Goal: Information Seeking & Learning: Learn about a topic

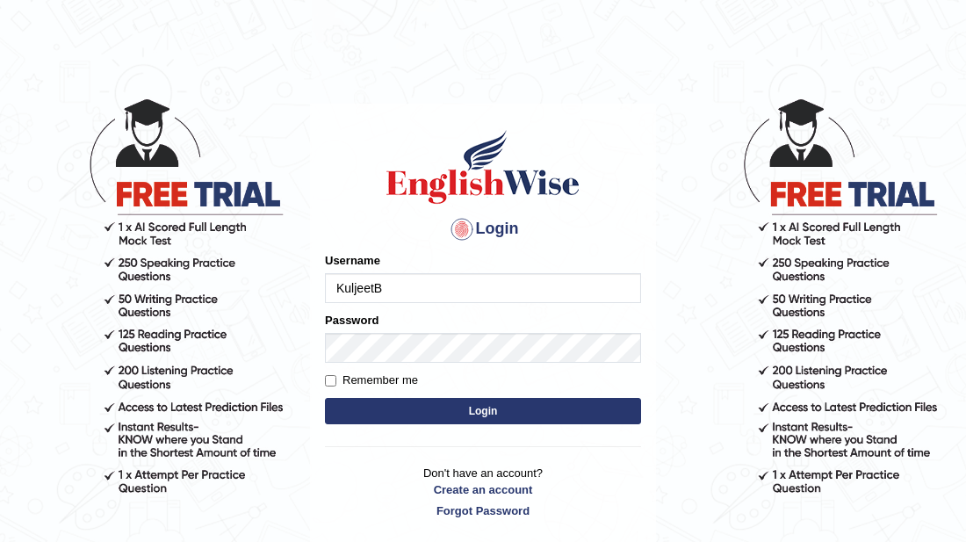
type input "KuljeetB"
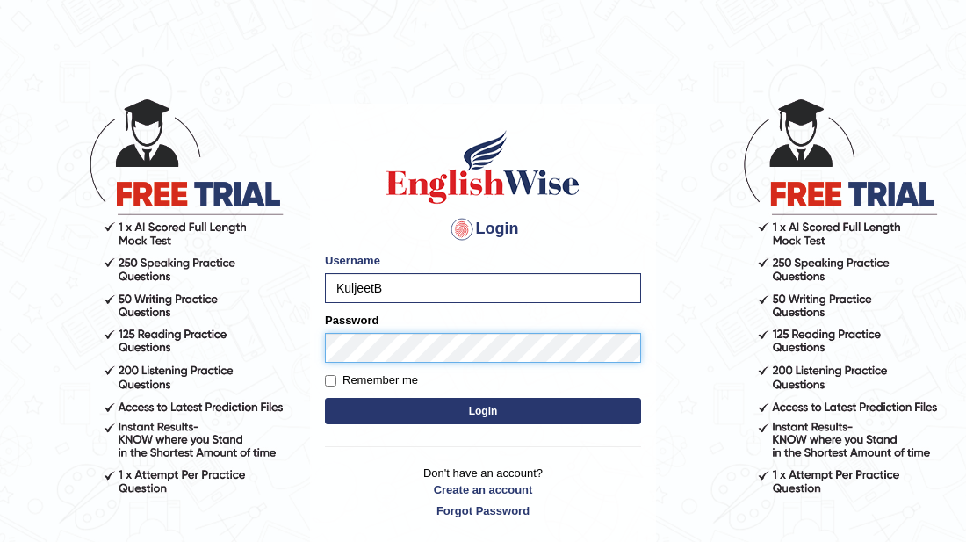
click at [325, 398] on button "Login" at bounding box center [483, 411] width 316 height 26
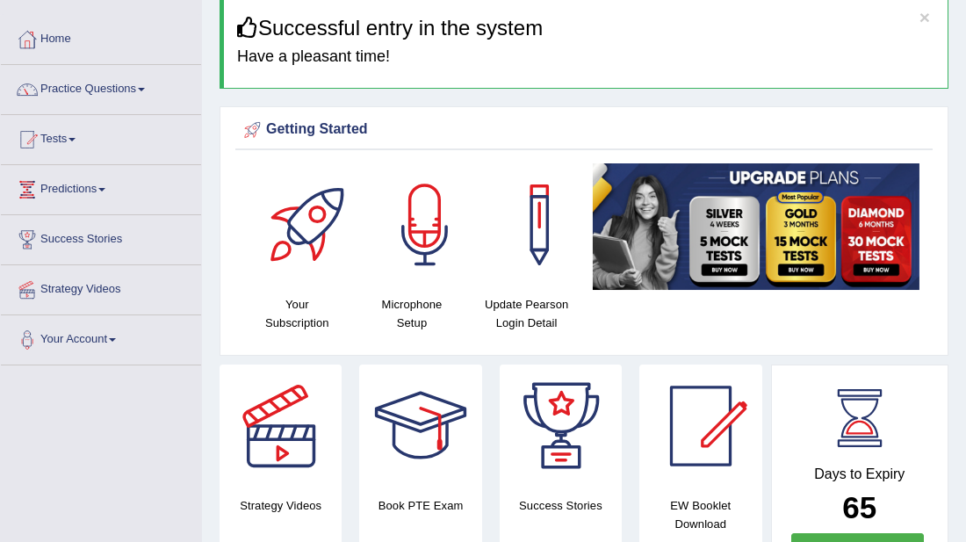
scroll to position [70, 0]
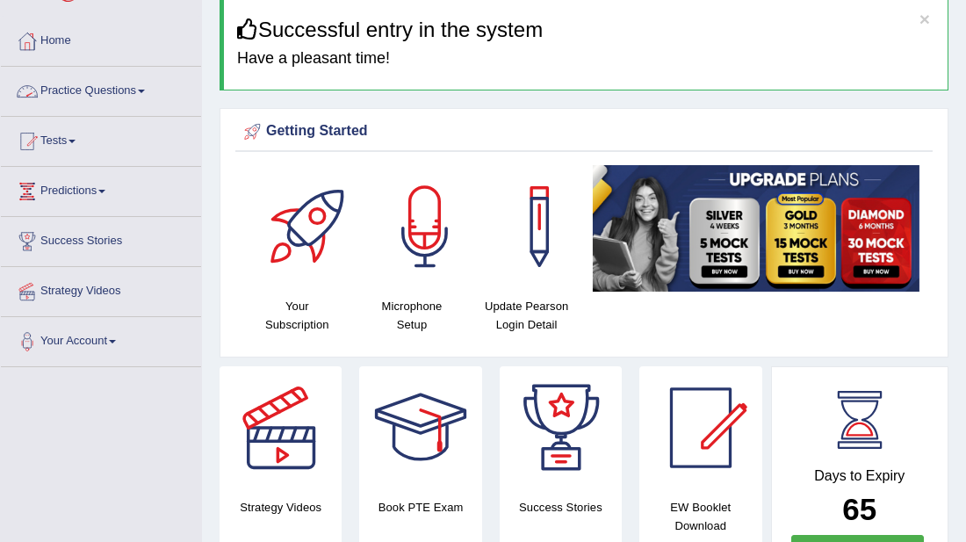
click at [105, 85] on link "Practice Questions" at bounding box center [101, 89] width 200 height 44
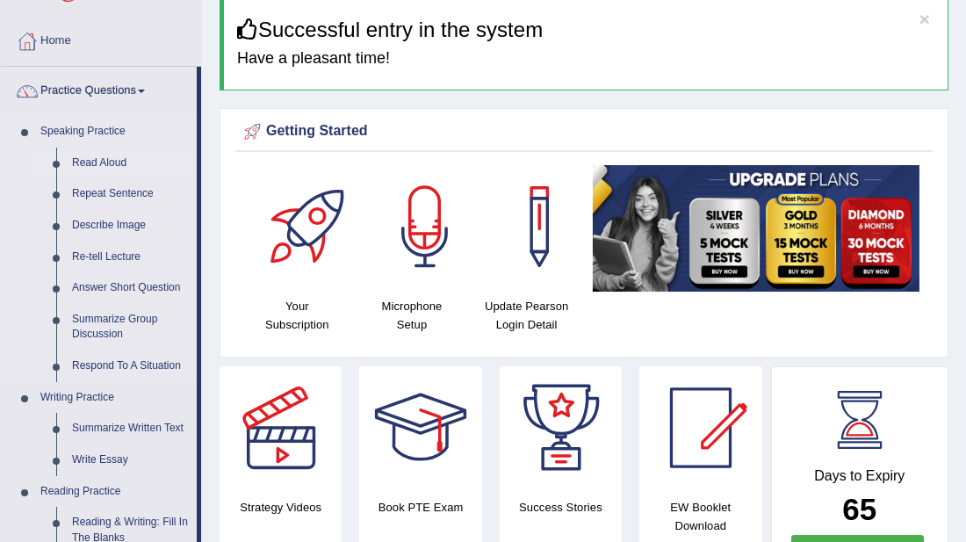
click at [98, 161] on link "Read Aloud" at bounding box center [130, 164] width 133 height 32
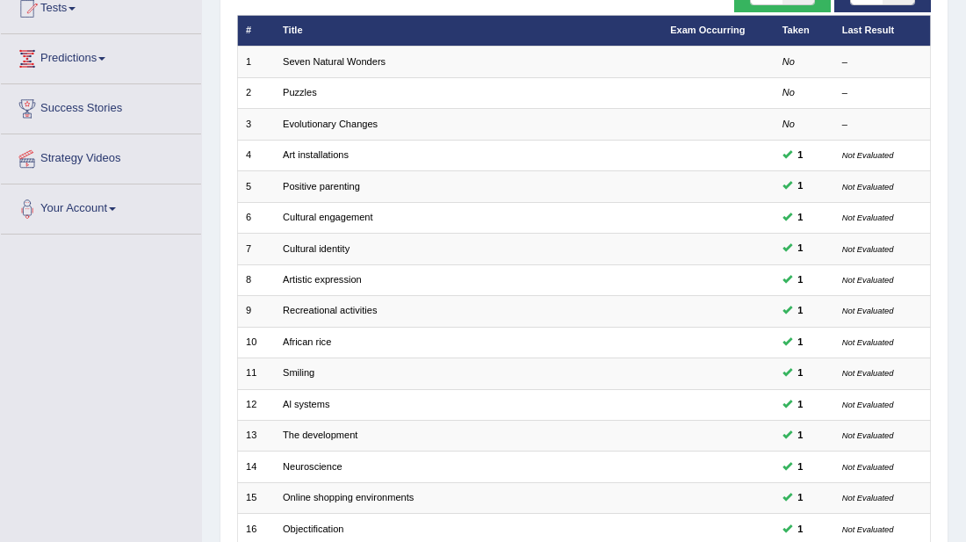
scroll to position [211, 0]
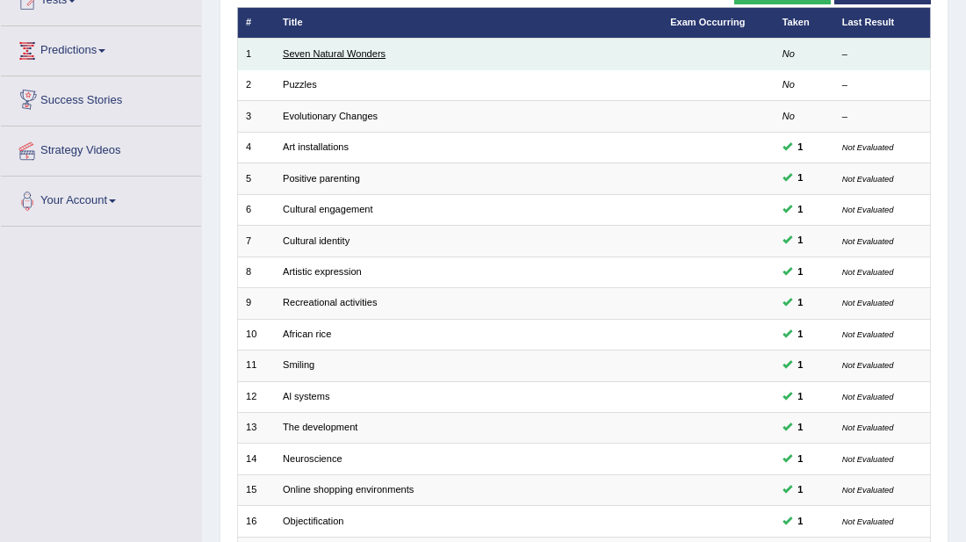
click at [345, 48] on link "Seven Natural Wonders" at bounding box center [334, 53] width 103 height 11
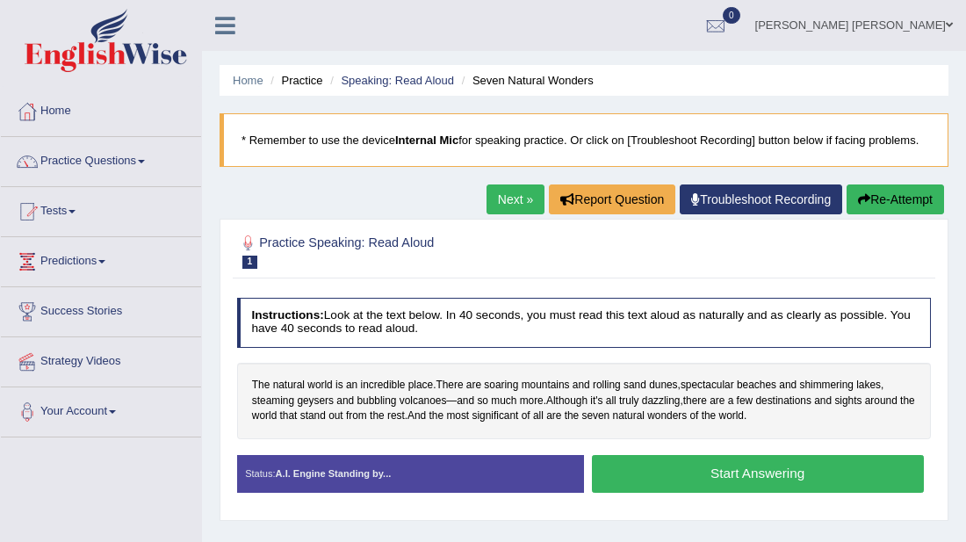
click at [640, 479] on button "Start Answering" at bounding box center [758, 474] width 332 height 38
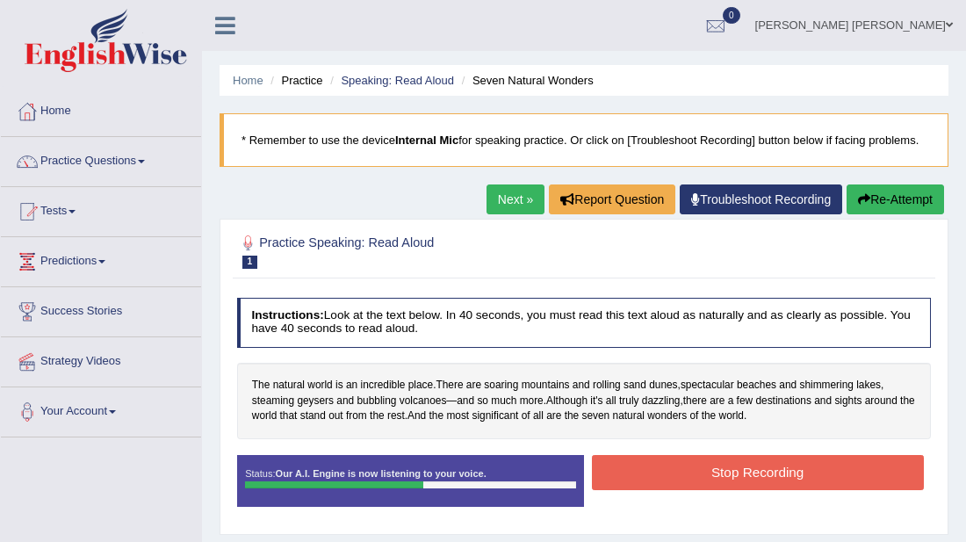
click at [640, 479] on button "Stop Recording" at bounding box center [758, 472] width 332 height 34
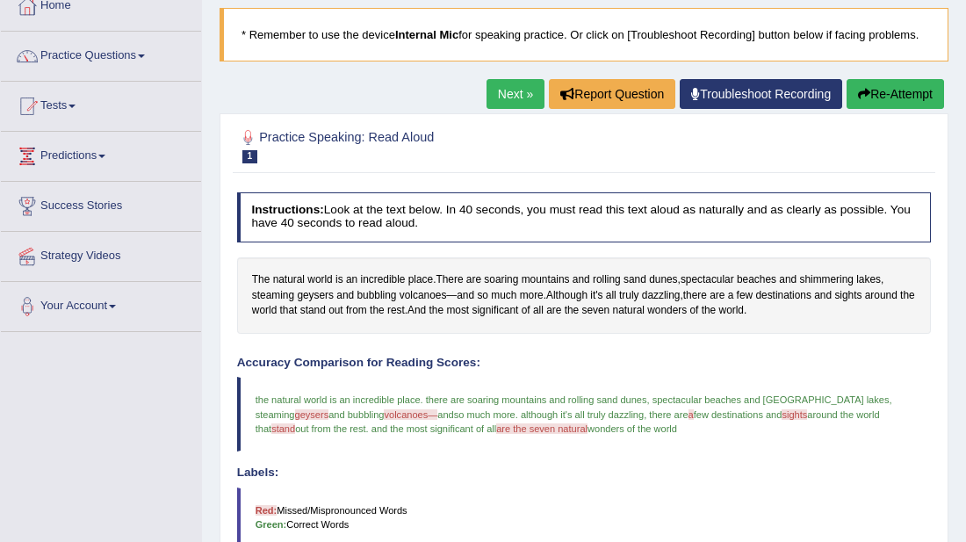
scroll to position [70, 0]
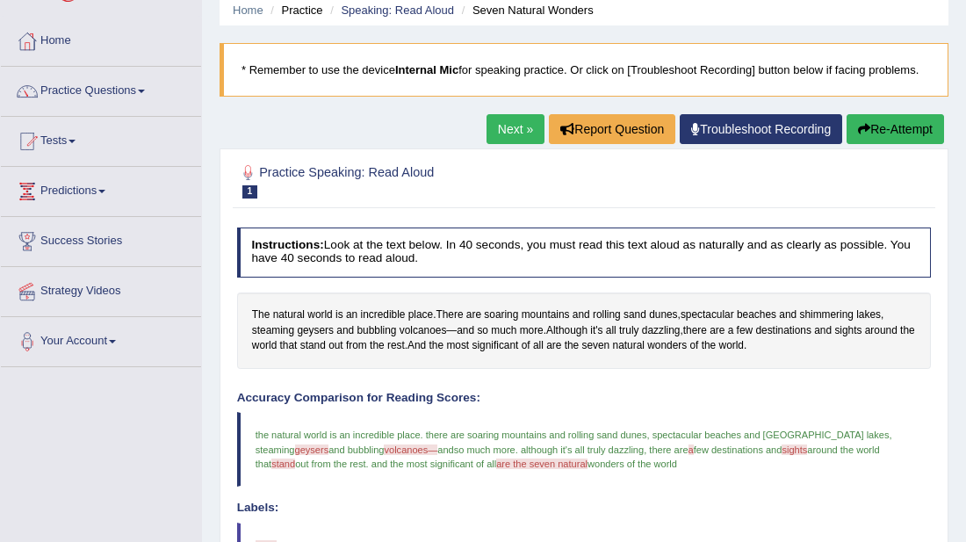
click at [495, 136] on link "Next »" at bounding box center [516, 129] width 58 height 30
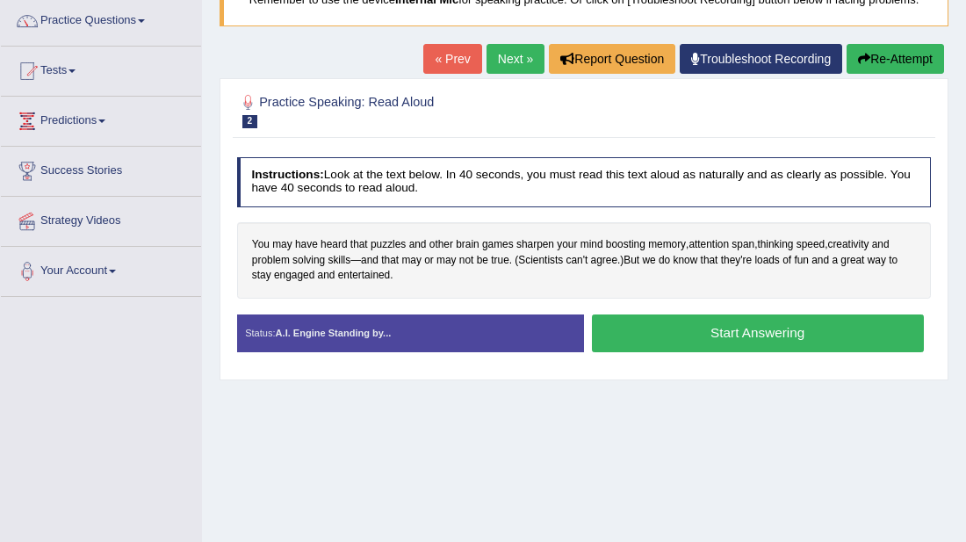
click at [653, 337] on button "Start Answering" at bounding box center [758, 333] width 332 height 38
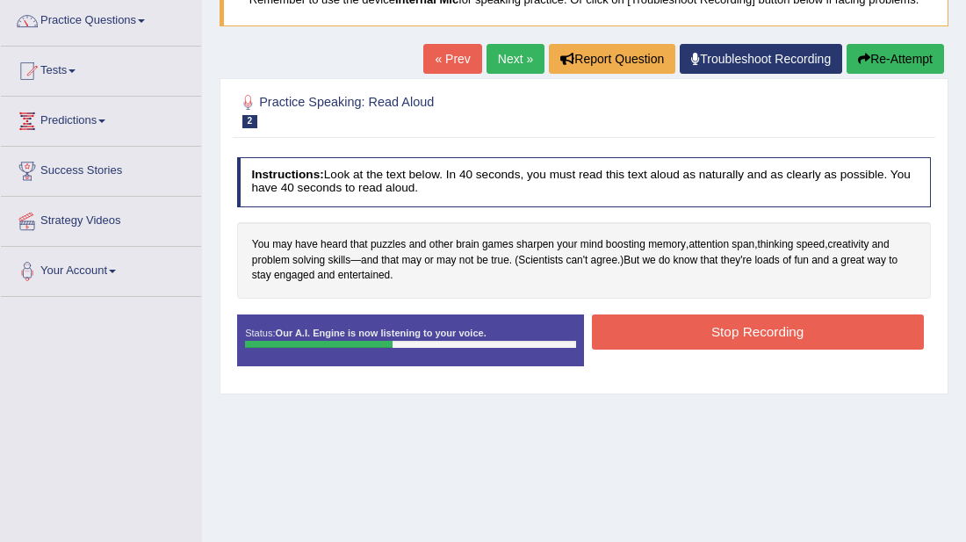
click at [653, 337] on button "Stop Recording" at bounding box center [758, 331] width 332 height 34
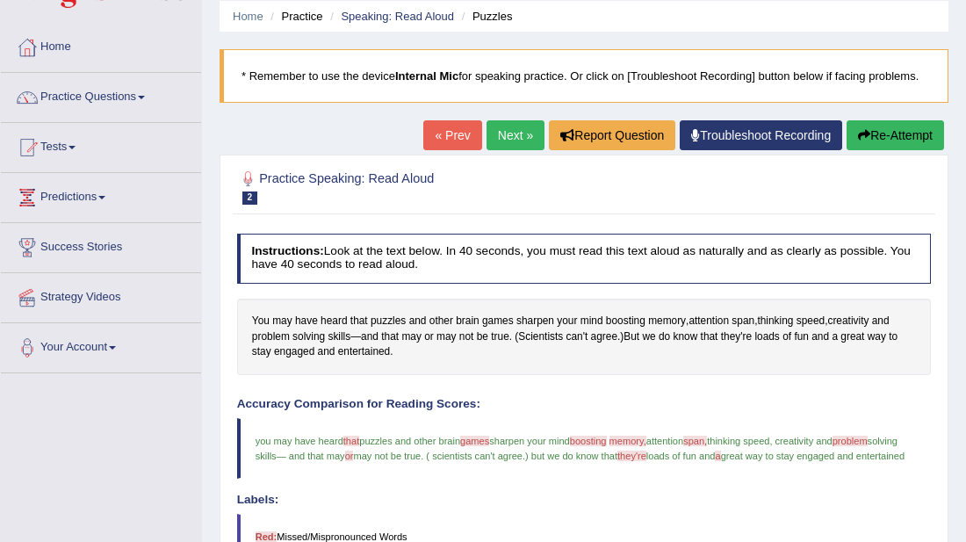
scroll to position [28, 0]
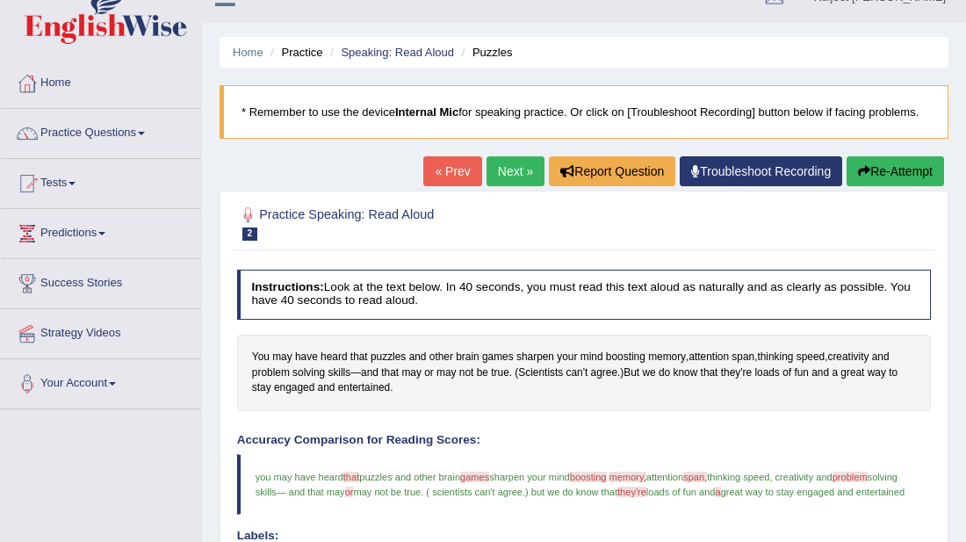
click at [527, 171] on link "Next »" at bounding box center [516, 171] width 58 height 30
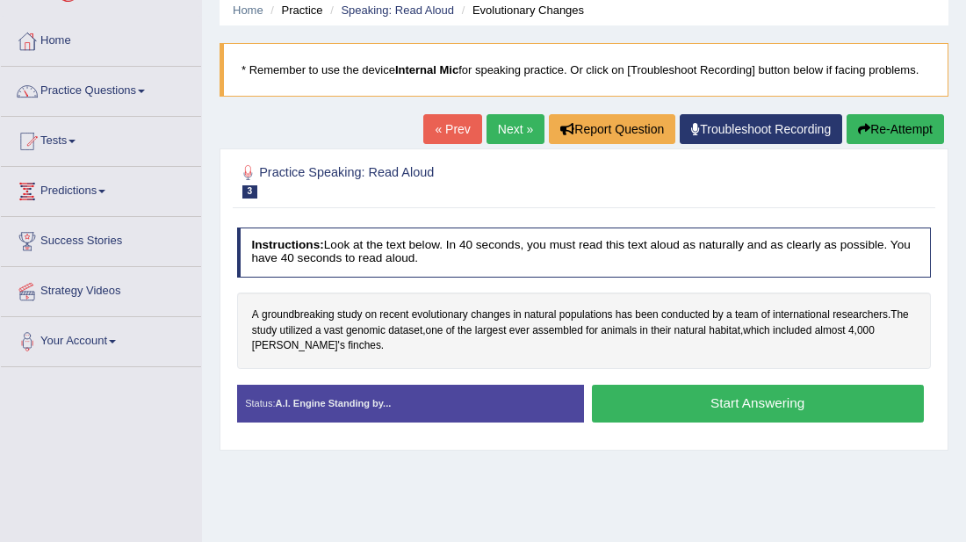
click at [626, 412] on button "Start Answering" at bounding box center [758, 404] width 332 height 38
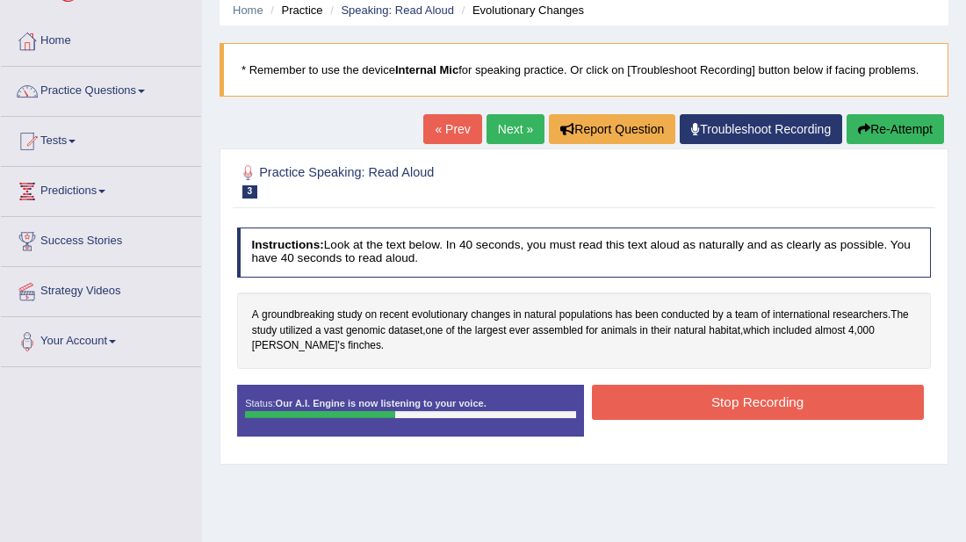
click at [626, 412] on button "Stop Recording" at bounding box center [758, 402] width 332 height 34
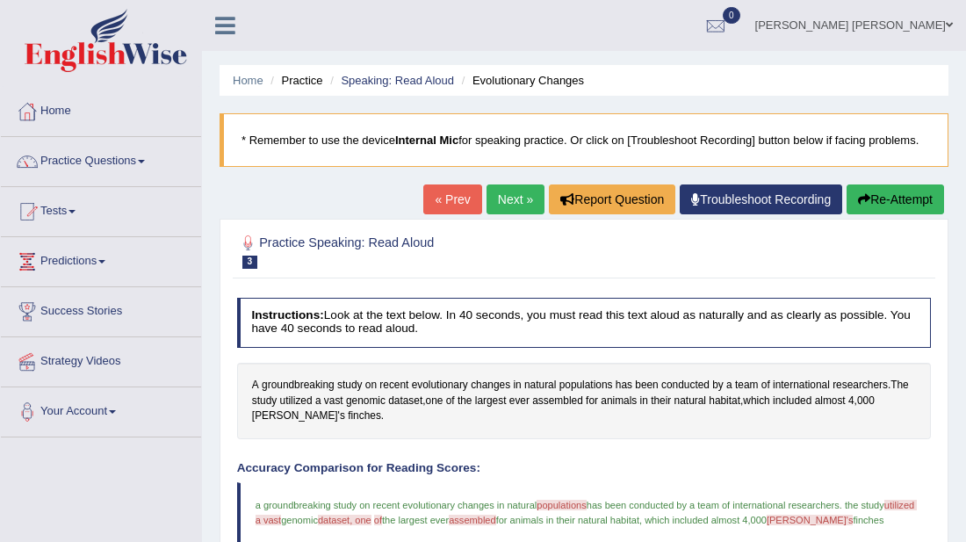
click at [517, 195] on link "Next »" at bounding box center [516, 199] width 58 height 30
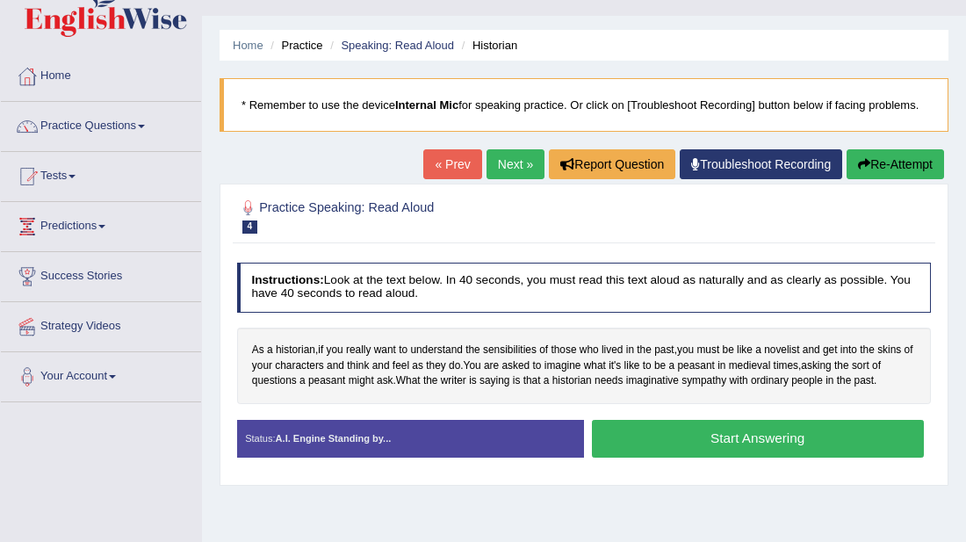
click at [696, 430] on button "Start Answering" at bounding box center [758, 439] width 332 height 38
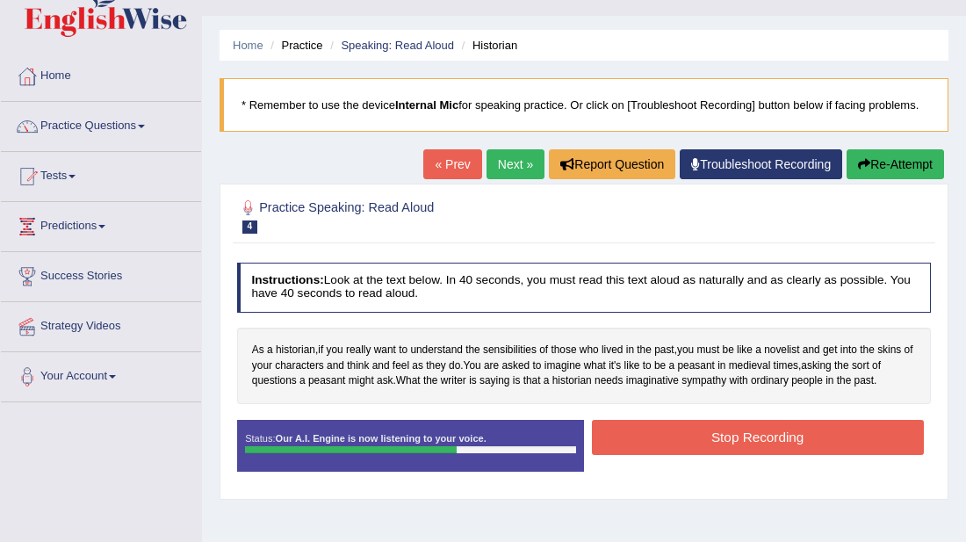
click at [696, 430] on button "Stop Recording" at bounding box center [758, 437] width 332 height 34
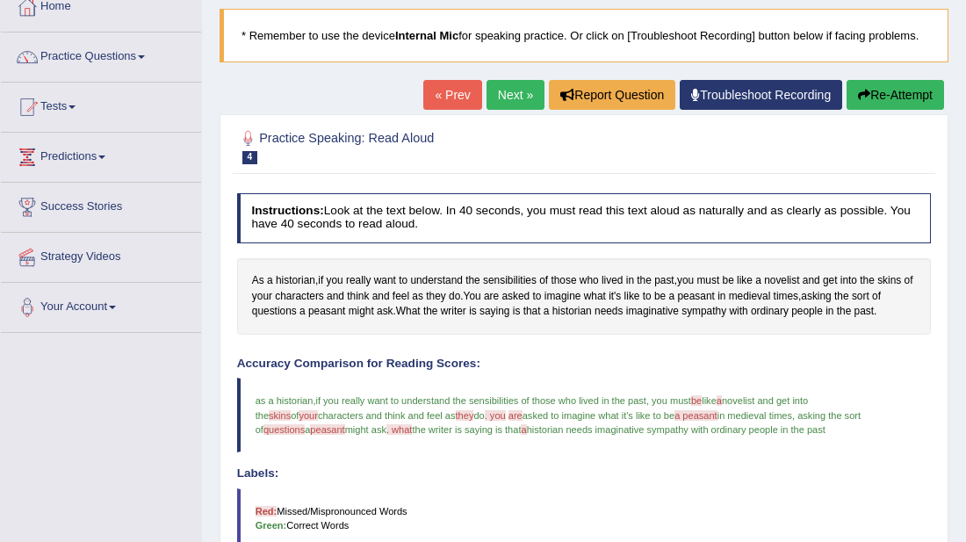
scroll to position [105, 0]
click at [495, 93] on link "Next »" at bounding box center [516, 94] width 58 height 30
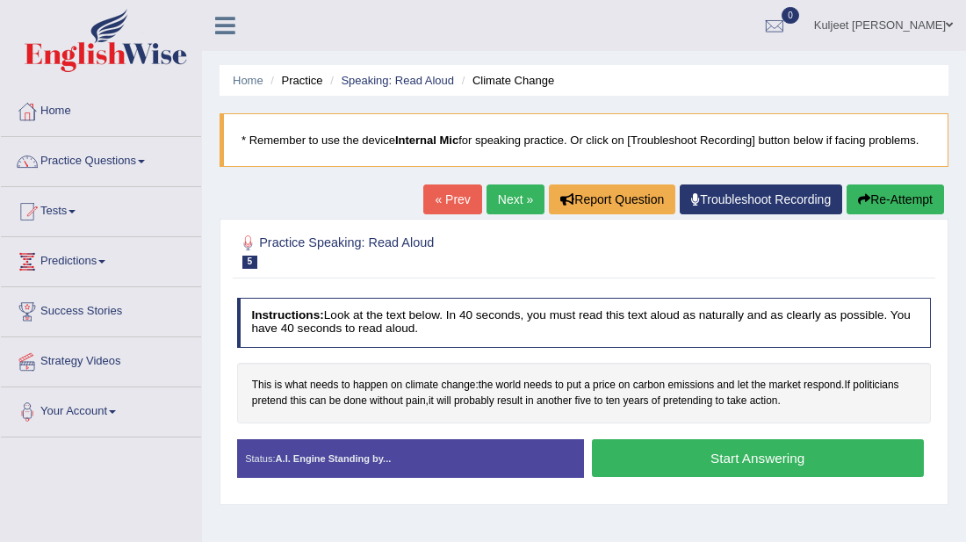
click at [640, 467] on button "Start Answering" at bounding box center [758, 458] width 332 height 38
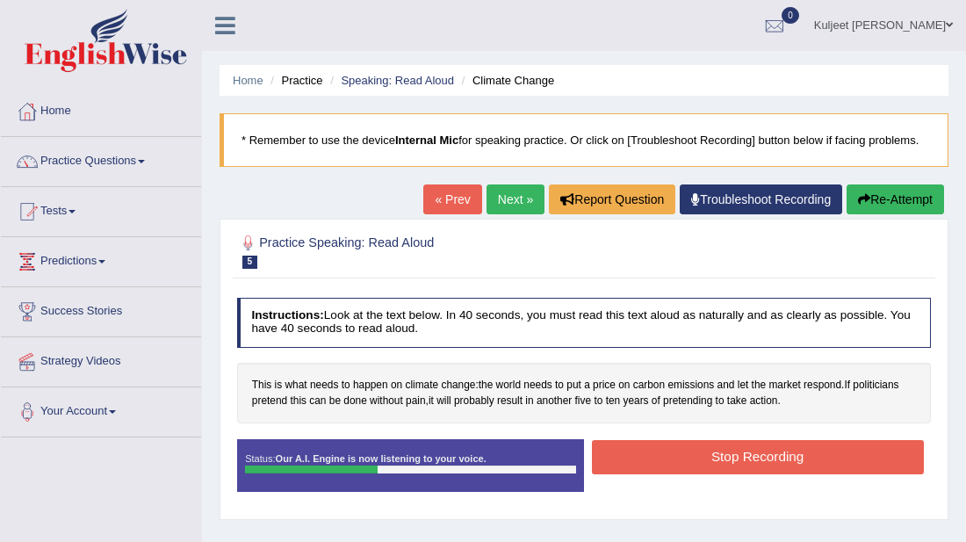
click at [640, 467] on button "Stop Recording" at bounding box center [758, 457] width 332 height 34
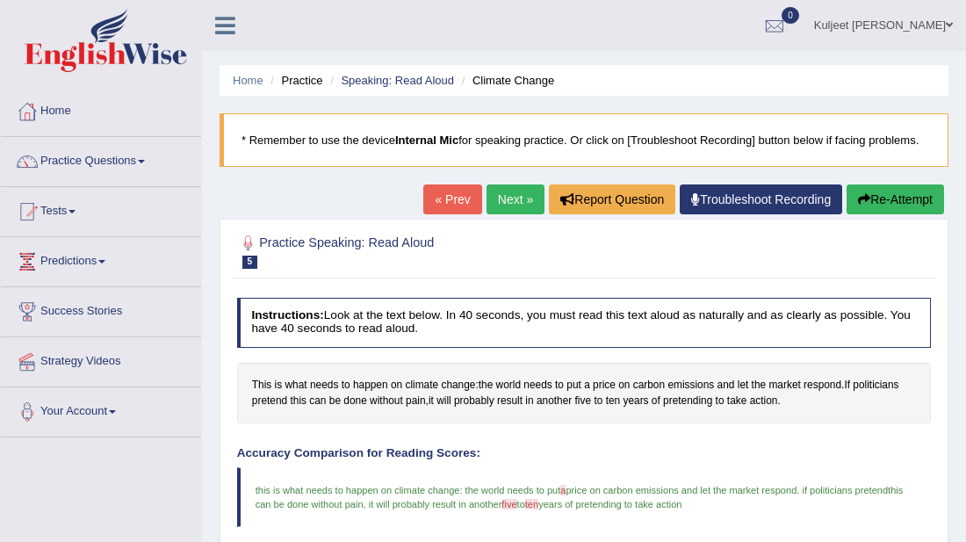
click at [519, 207] on link "Next »" at bounding box center [516, 199] width 58 height 30
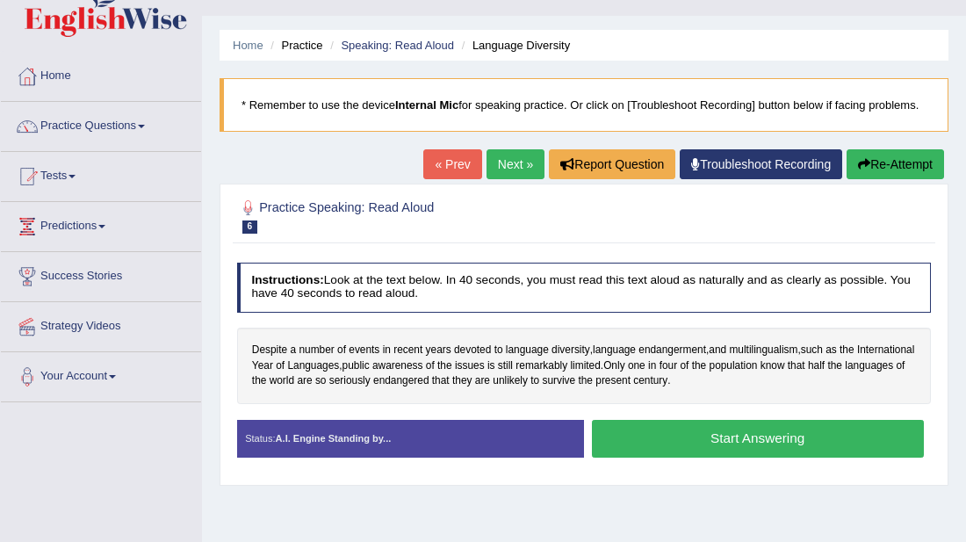
click at [631, 443] on button "Start Answering" at bounding box center [758, 439] width 332 height 38
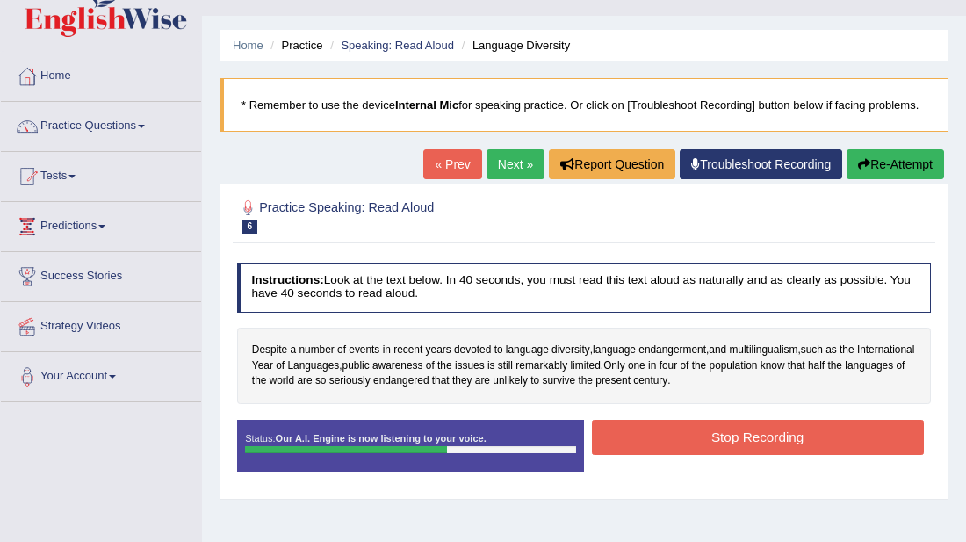
click at [631, 443] on button "Stop Recording" at bounding box center [758, 437] width 332 height 34
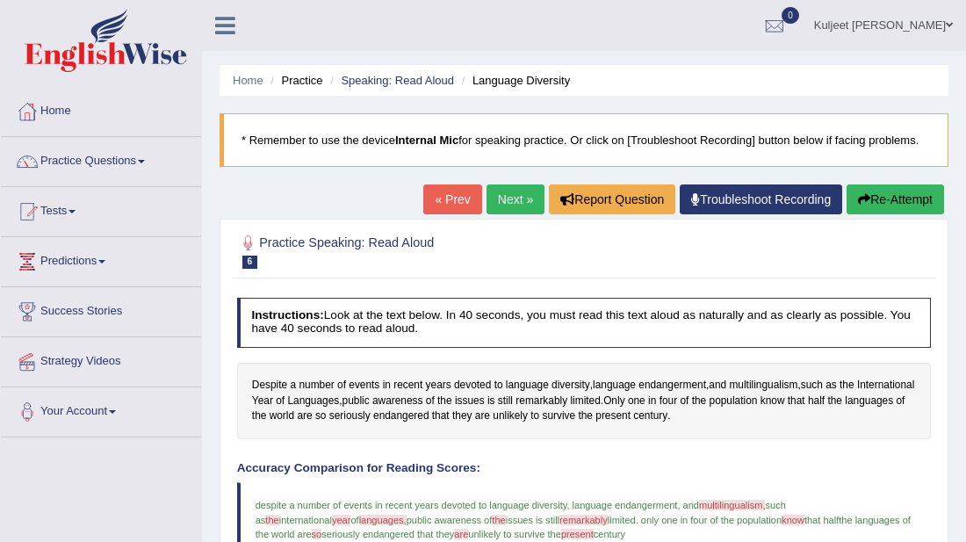
click at [500, 199] on link "Next »" at bounding box center [516, 199] width 58 height 30
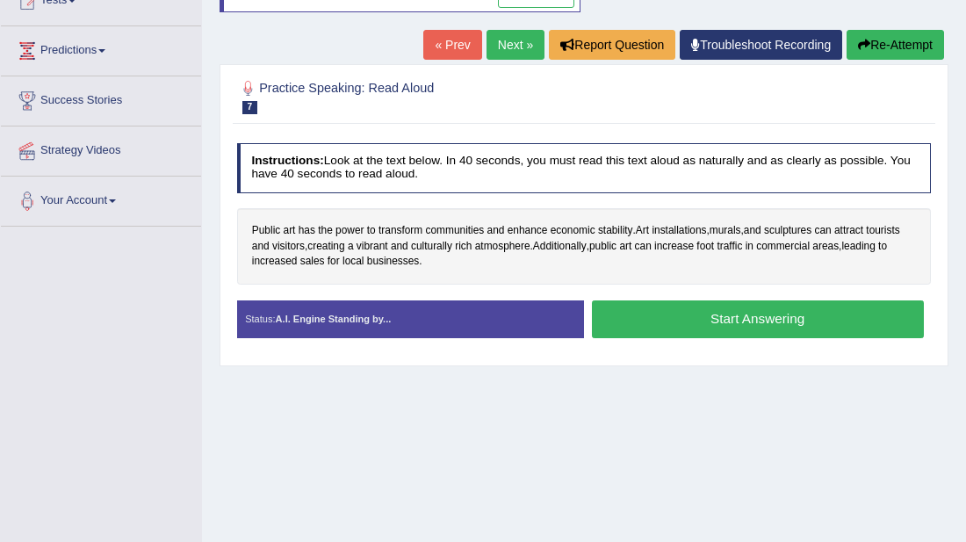
click at [671, 317] on button "Start Answering" at bounding box center [758, 319] width 332 height 38
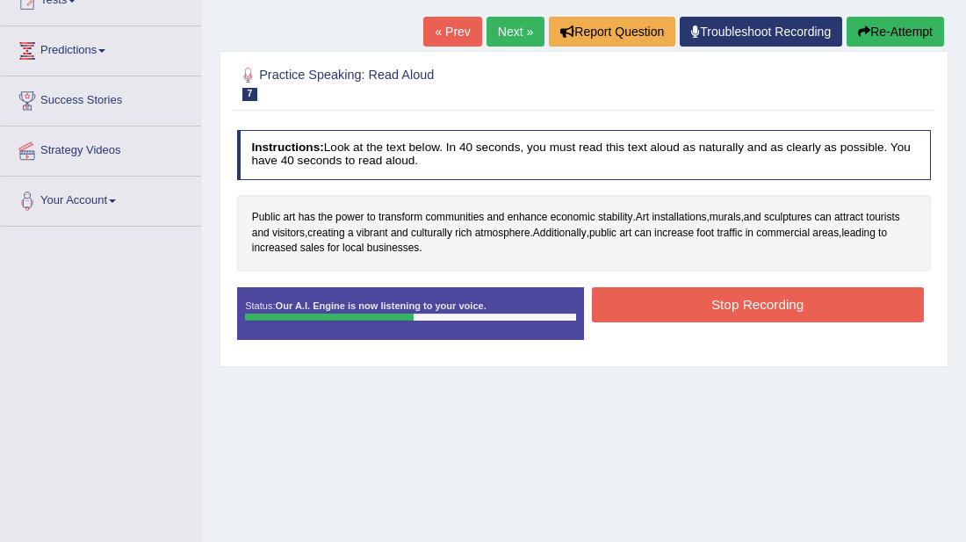
click at [671, 317] on button "Stop Recording" at bounding box center [758, 304] width 332 height 34
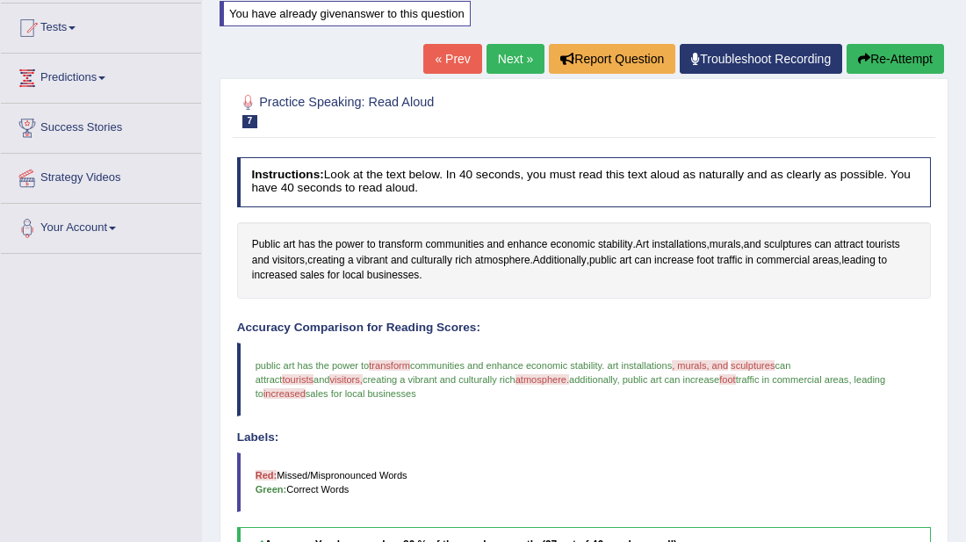
scroll to position [176, 0]
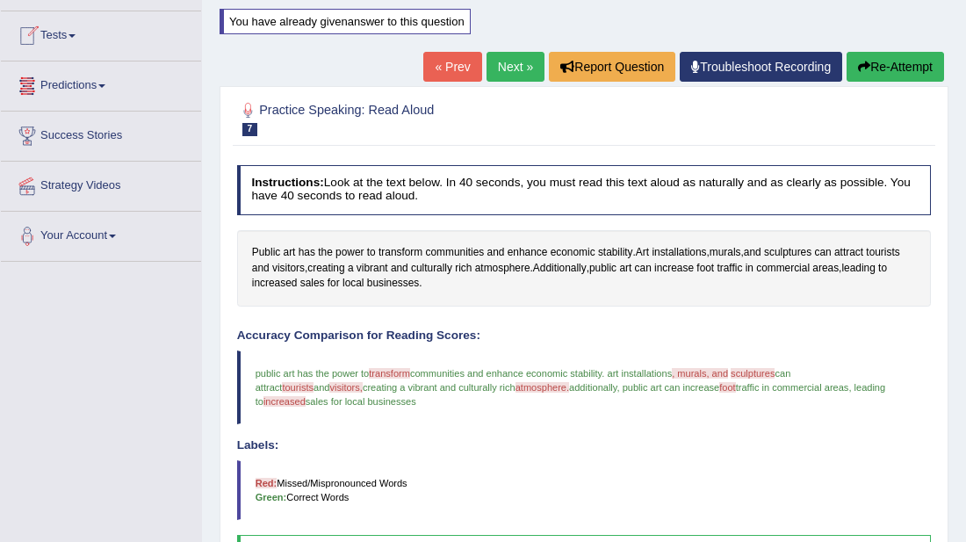
click at [516, 72] on link "Next »" at bounding box center [516, 67] width 58 height 30
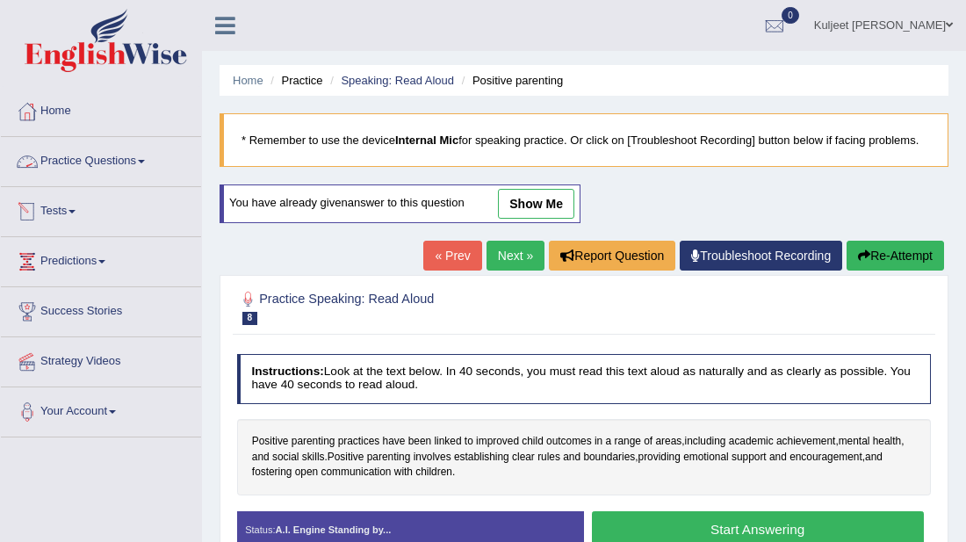
click at [111, 181] on li "Practice Questions Speaking Practice Read Aloud Repeat Sentence Describe Image …" at bounding box center [101, 162] width 200 height 50
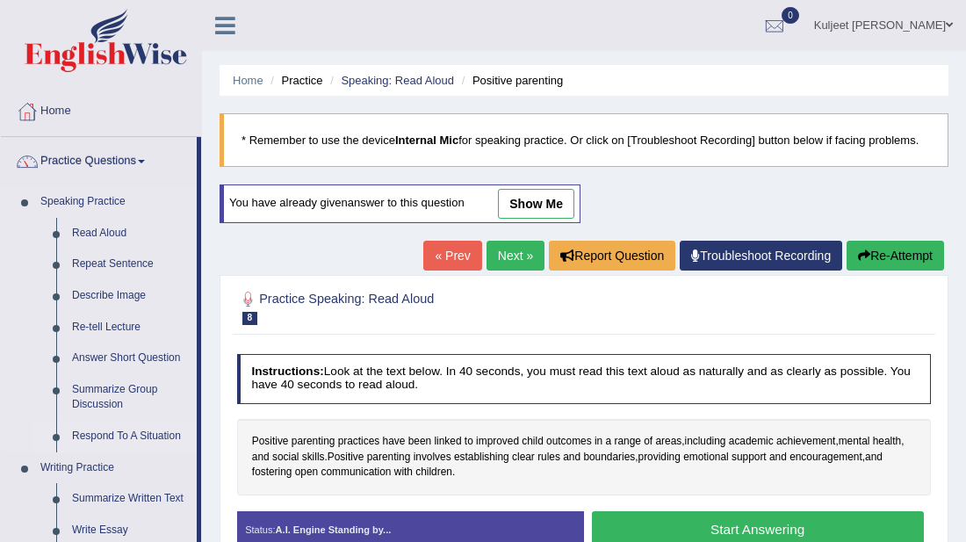
click at [110, 444] on link "Respond To A Situation" at bounding box center [130, 437] width 133 height 32
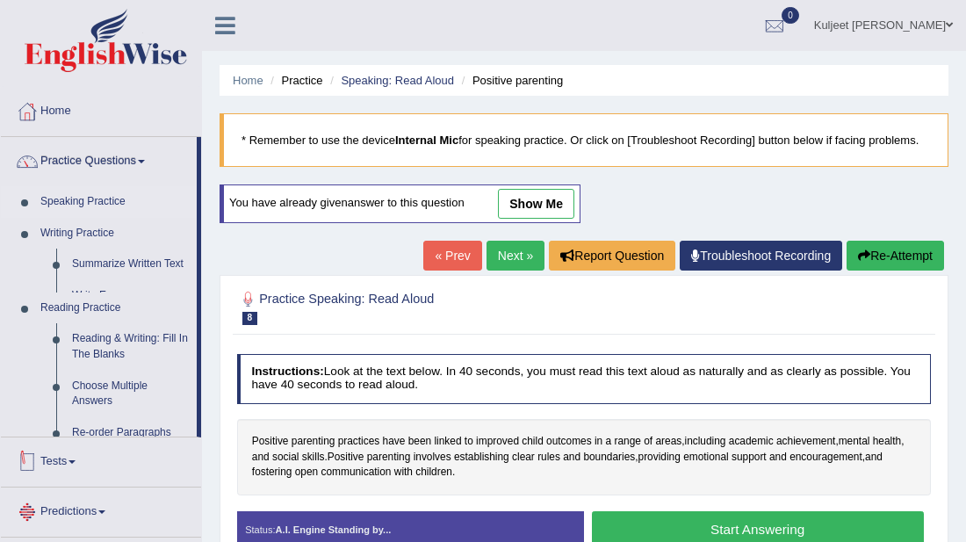
scroll to position [25, 0]
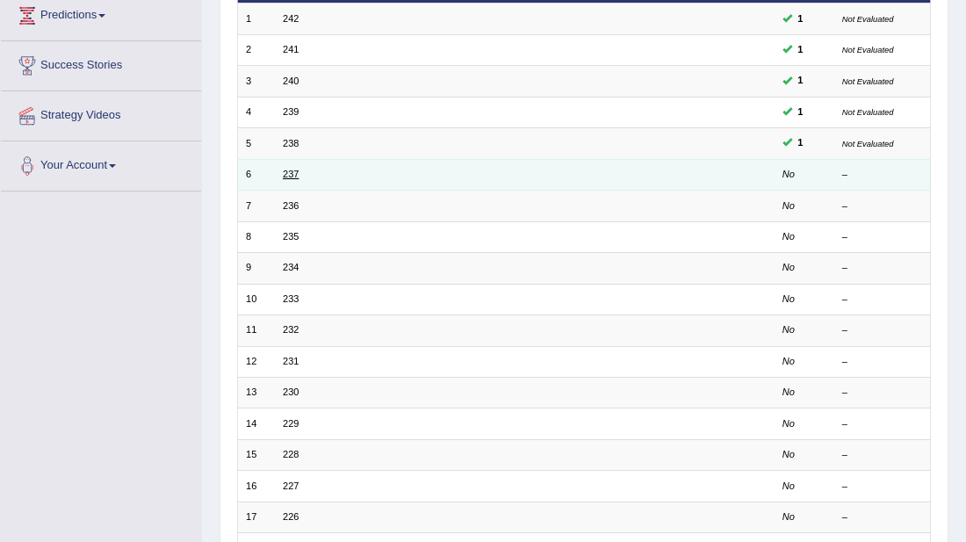
click at [291, 178] on link "237" at bounding box center [291, 174] width 16 height 11
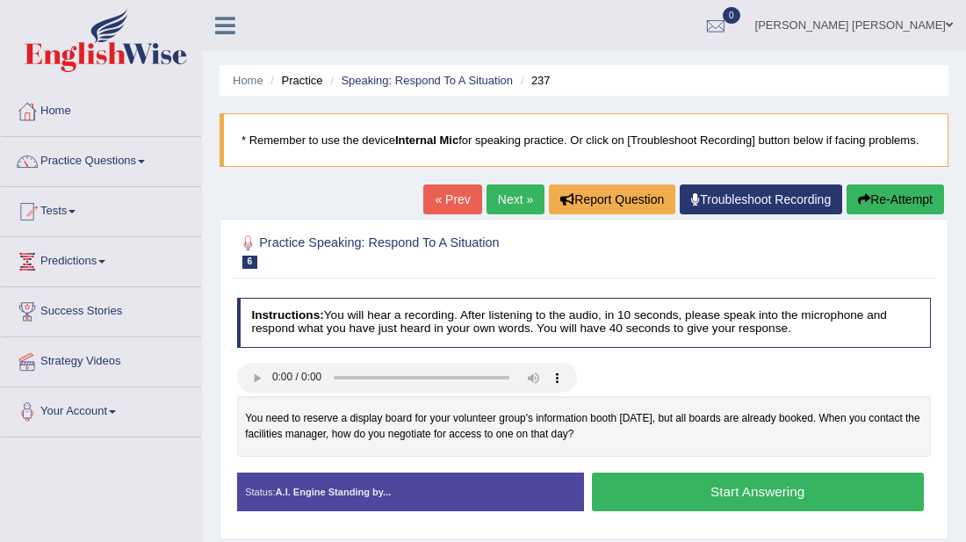
click at [675, 500] on button "Start Answering" at bounding box center [758, 492] width 332 height 38
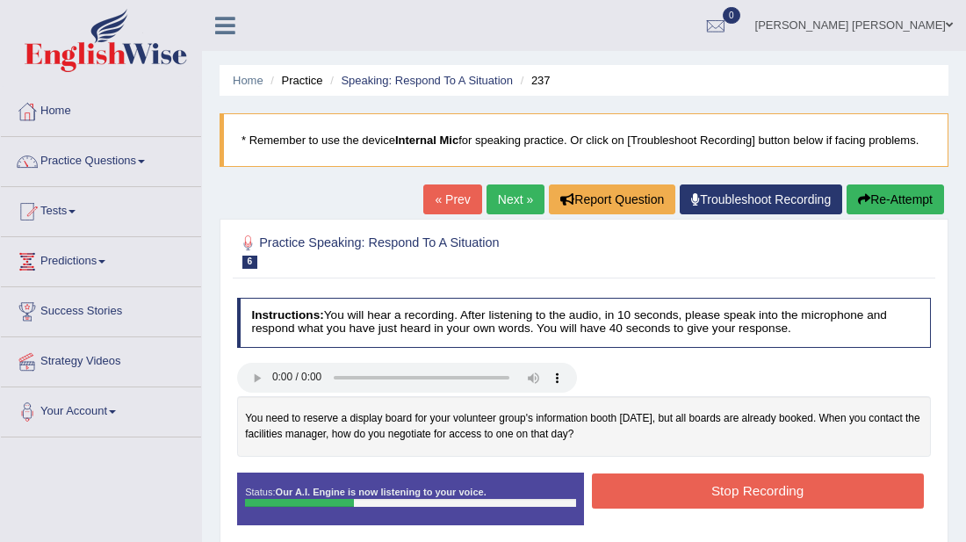
click at [675, 500] on button "Stop Recording" at bounding box center [758, 490] width 332 height 34
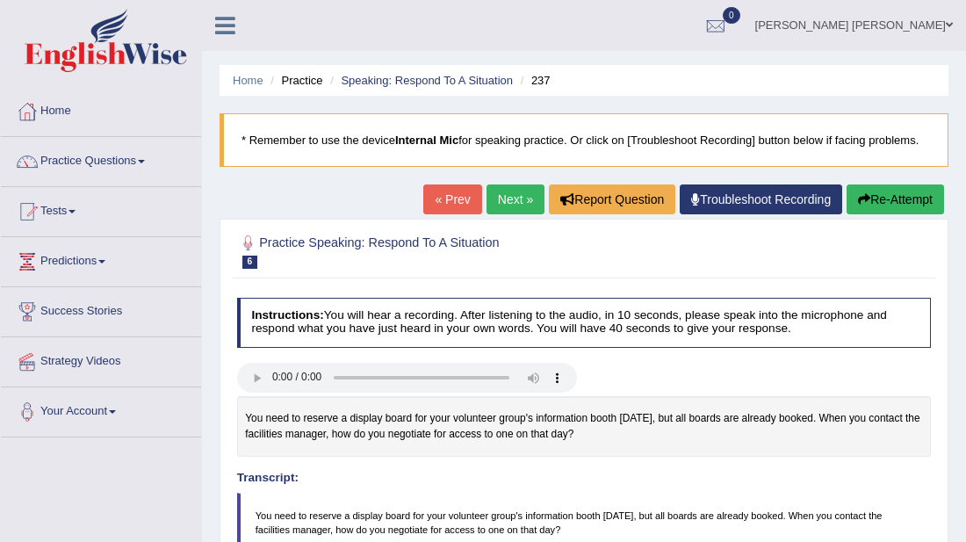
click at [504, 214] on div "« Prev Next » Report Question Troubleshoot Recording Re-Attempt" at bounding box center [685, 201] width 525 height 34
click at [506, 209] on link "Next »" at bounding box center [516, 199] width 58 height 30
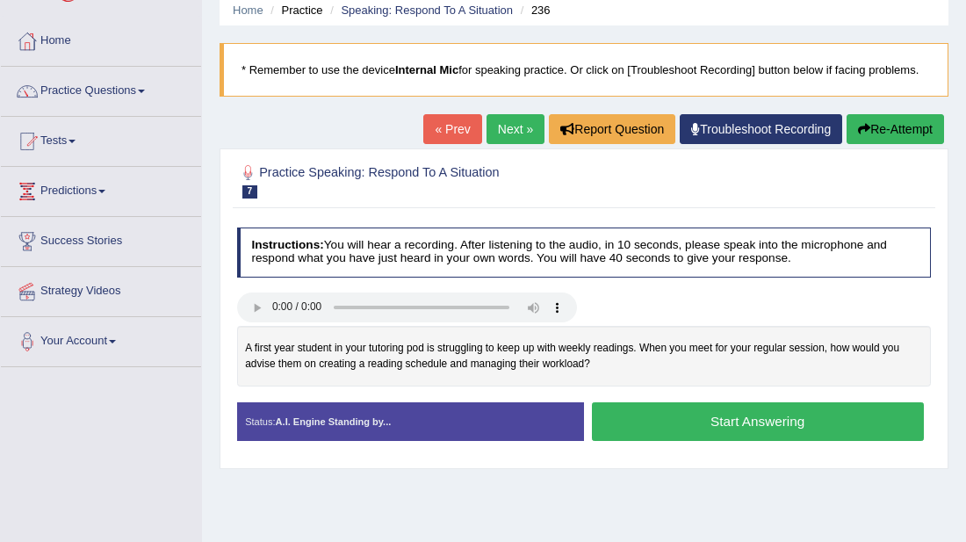
click at [682, 428] on button "Start Answering" at bounding box center [758, 421] width 332 height 38
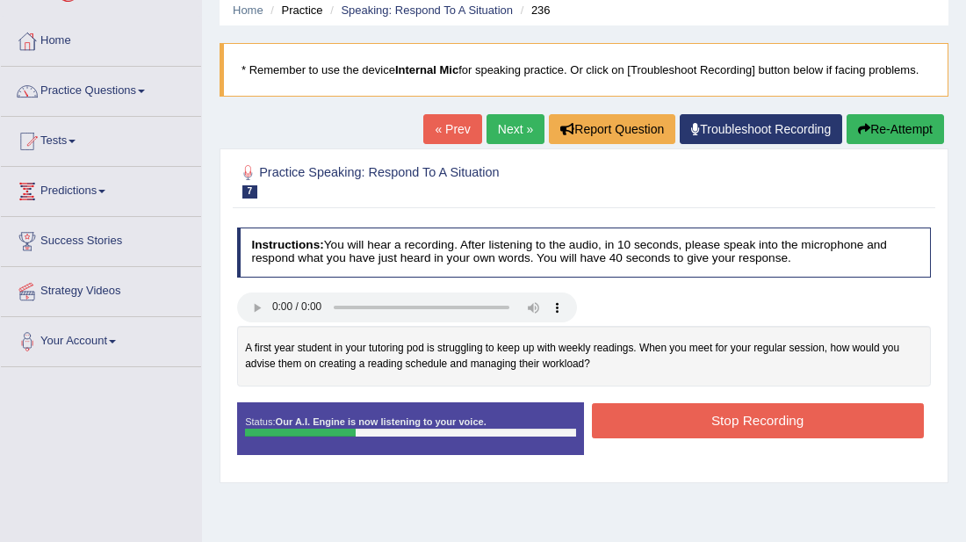
click at [682, 428] on button "Stop Recording" at bounding box center [758, 420] width 332 height 34
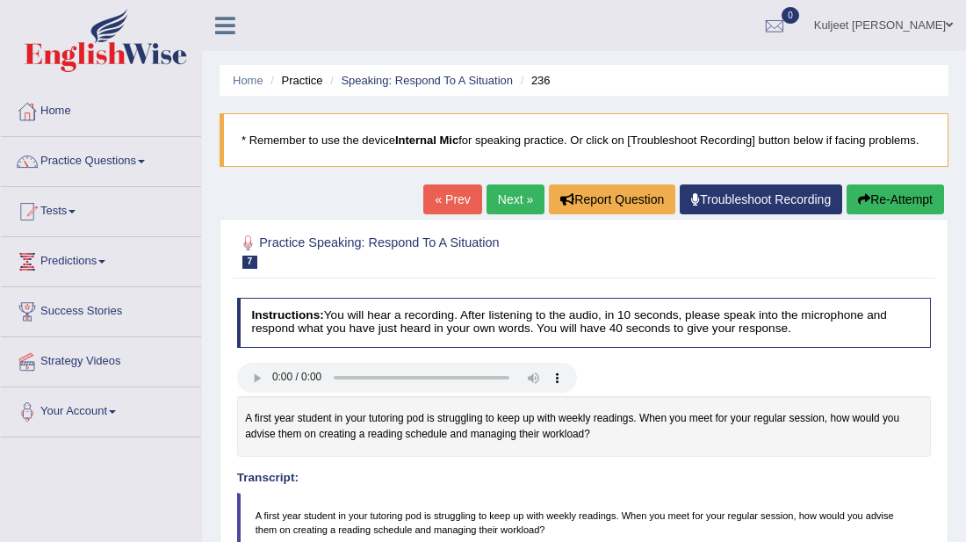
click at [513, 203] on link "Next »" at bounding box center [516, 199] width 58 height 30
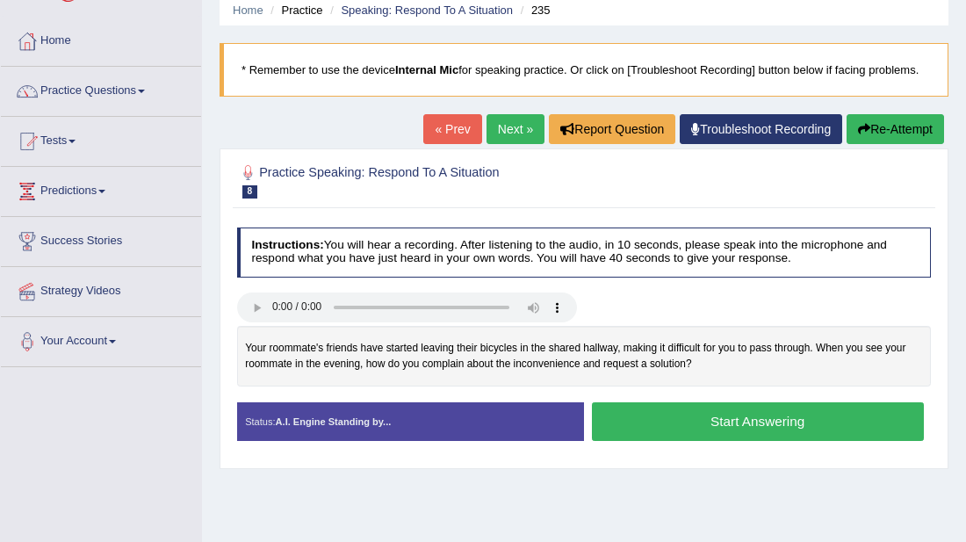
click at [662, 427] on button "Start Answering" at bounding box center [758, 421] width 332 height 38
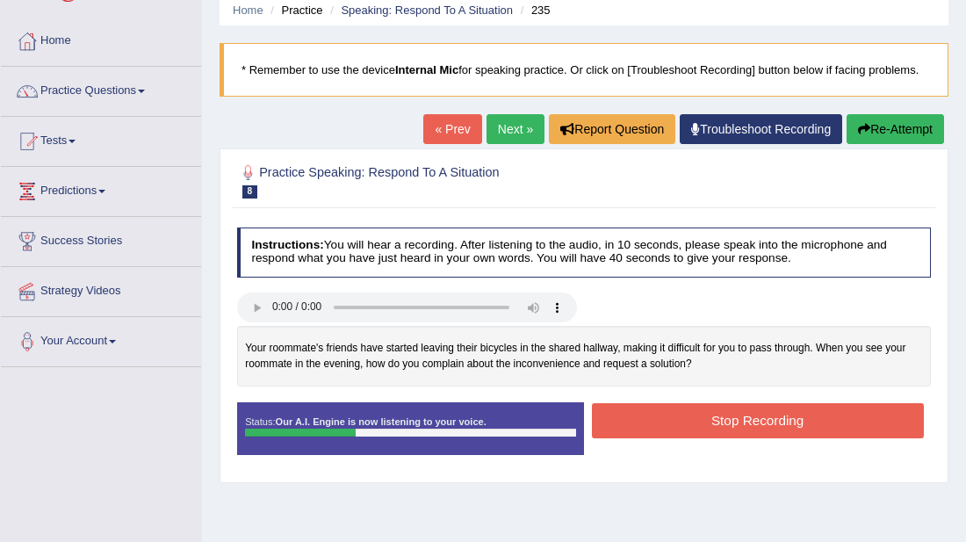
click at [662, 427] on button "Stop Recording" at bounding box center [758, 420] width 332 height 34
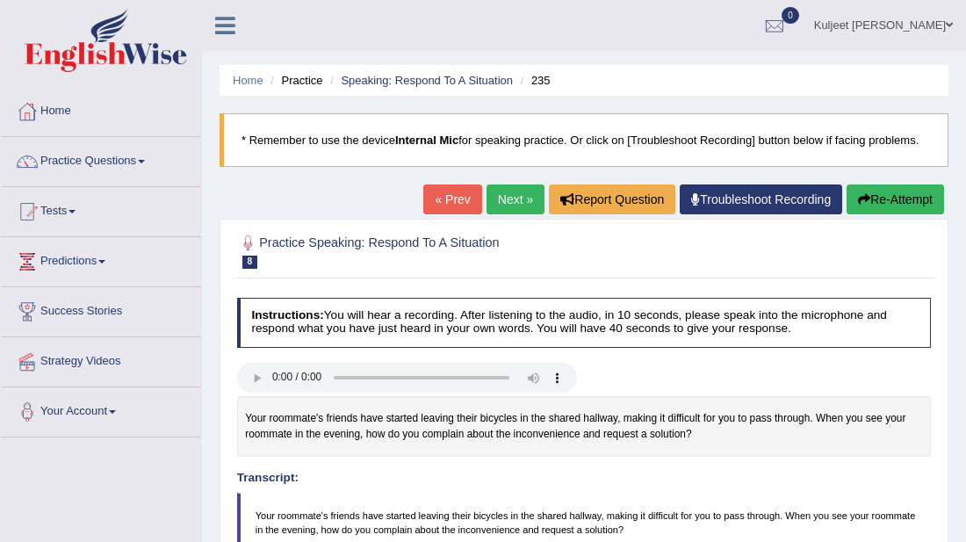
click at [523, 206] on link "Next »" at bounding box center [516, 199] width 58 height 30
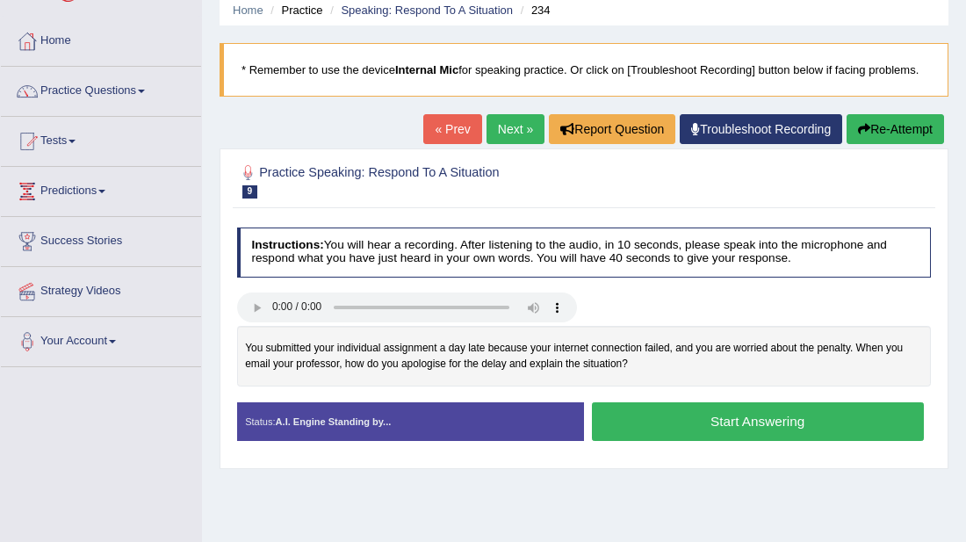
click at [669, 429] on button "Start Answering" at bounding box center [758, 421] width 332 height 38
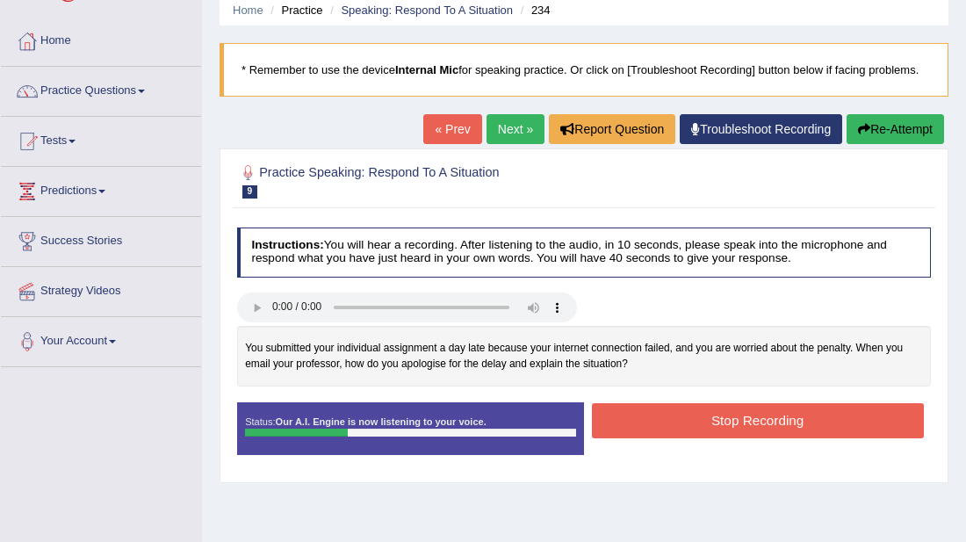
click at [669, 429] on button "Stop Recording" at bounding box center [758, 420] width 332 height 34
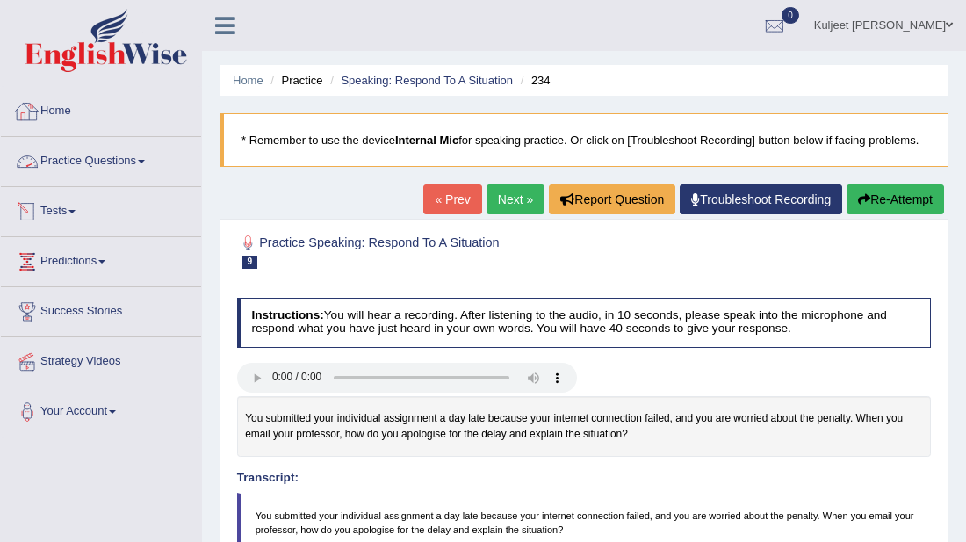
click at [120, 149] on link "Practice Questions" at bounding box center [101, 159] width 200 height 44
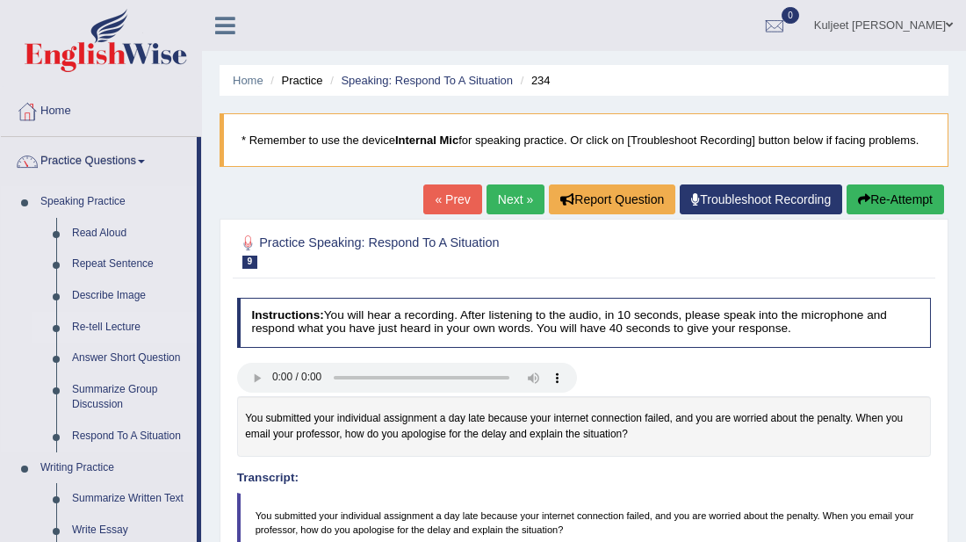
click at [112, 324] on link "Re-tell Lecture" at bounding box center [130, 328] width 133 height 32
